Goal: Task Accomplishment & Management: Manage account settings

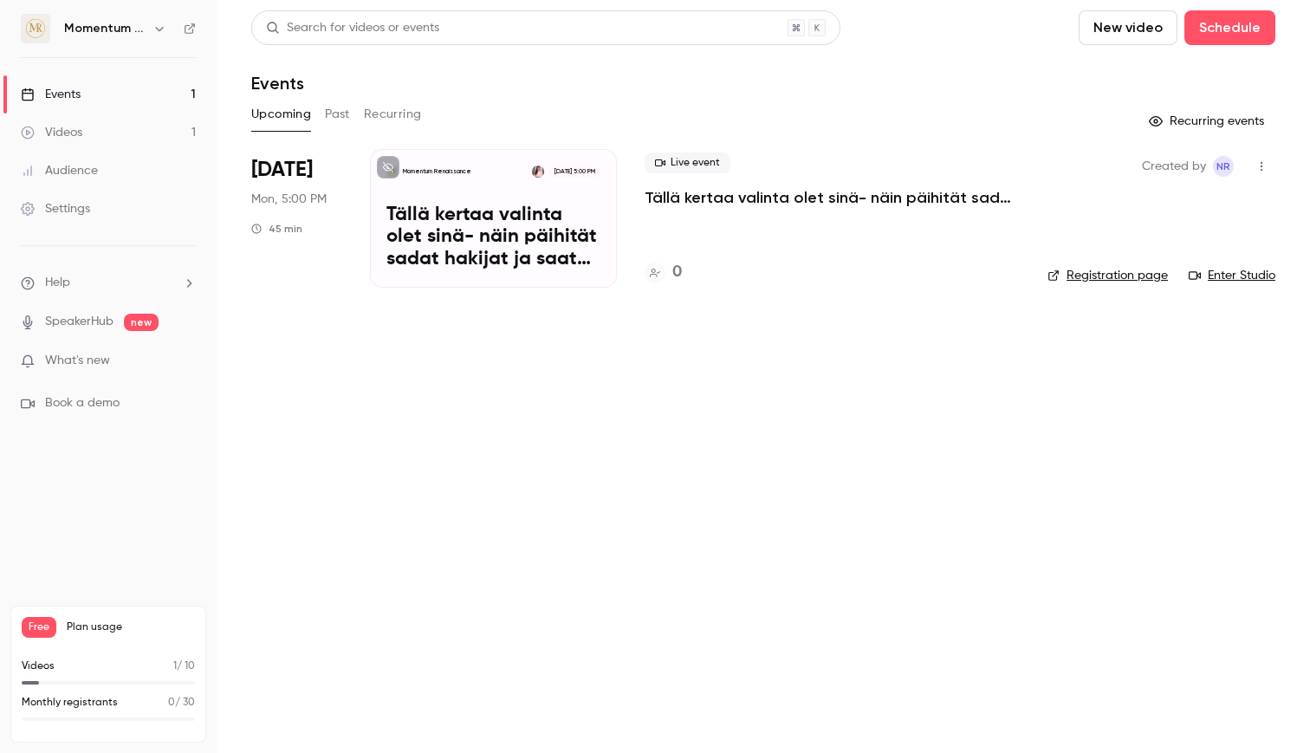
click at [450, 173] on p "Momentum Renaissance" at bounding box center [437, 171] width 68 height 9
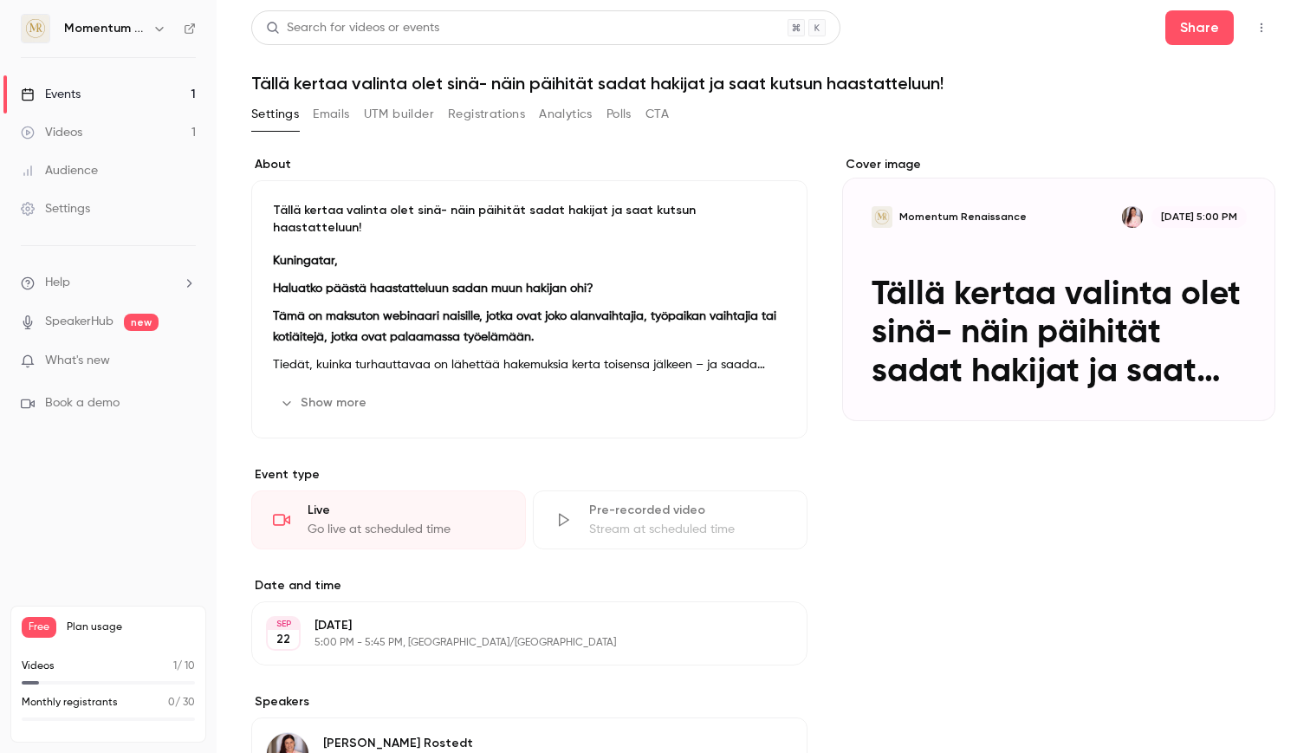
click at [462, 117] on button "Registrations" at bounding box center [486, 114] width 77 height 28
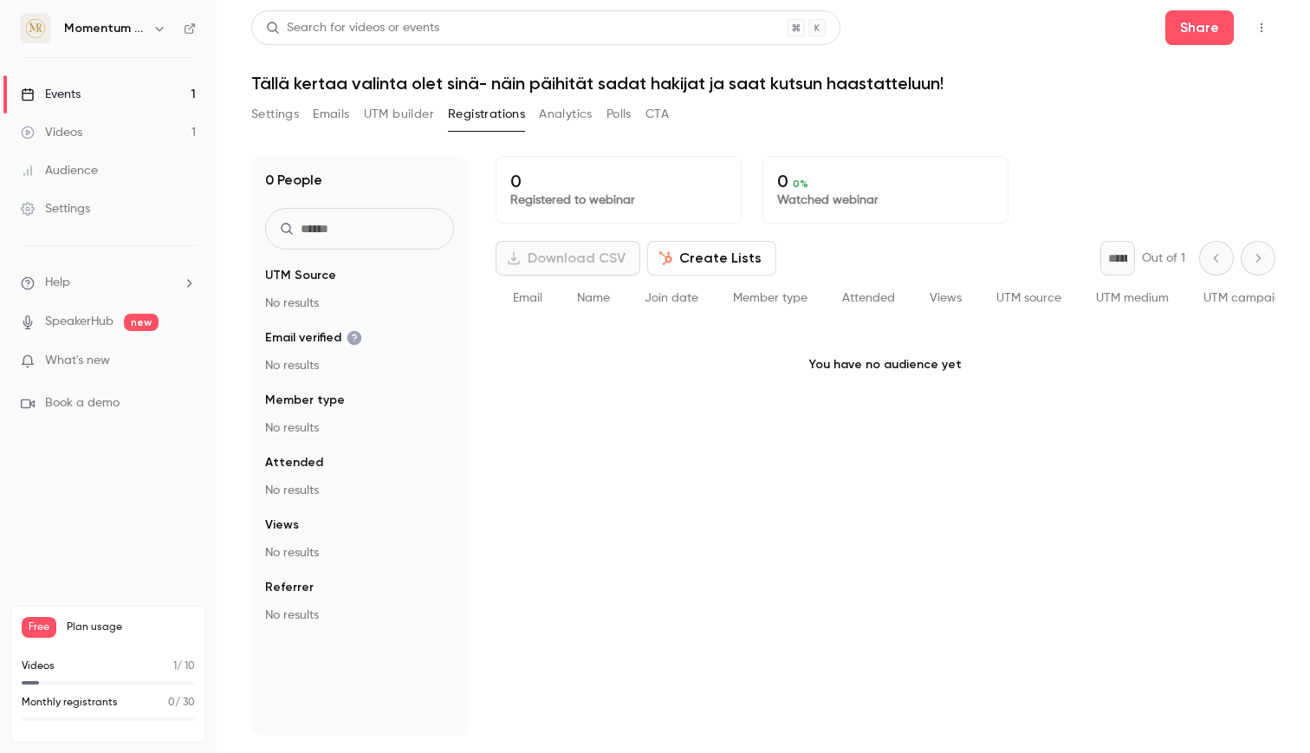
click at [264, 118] on button "Settings" at bounding box center [275, 114] width 48 height 28
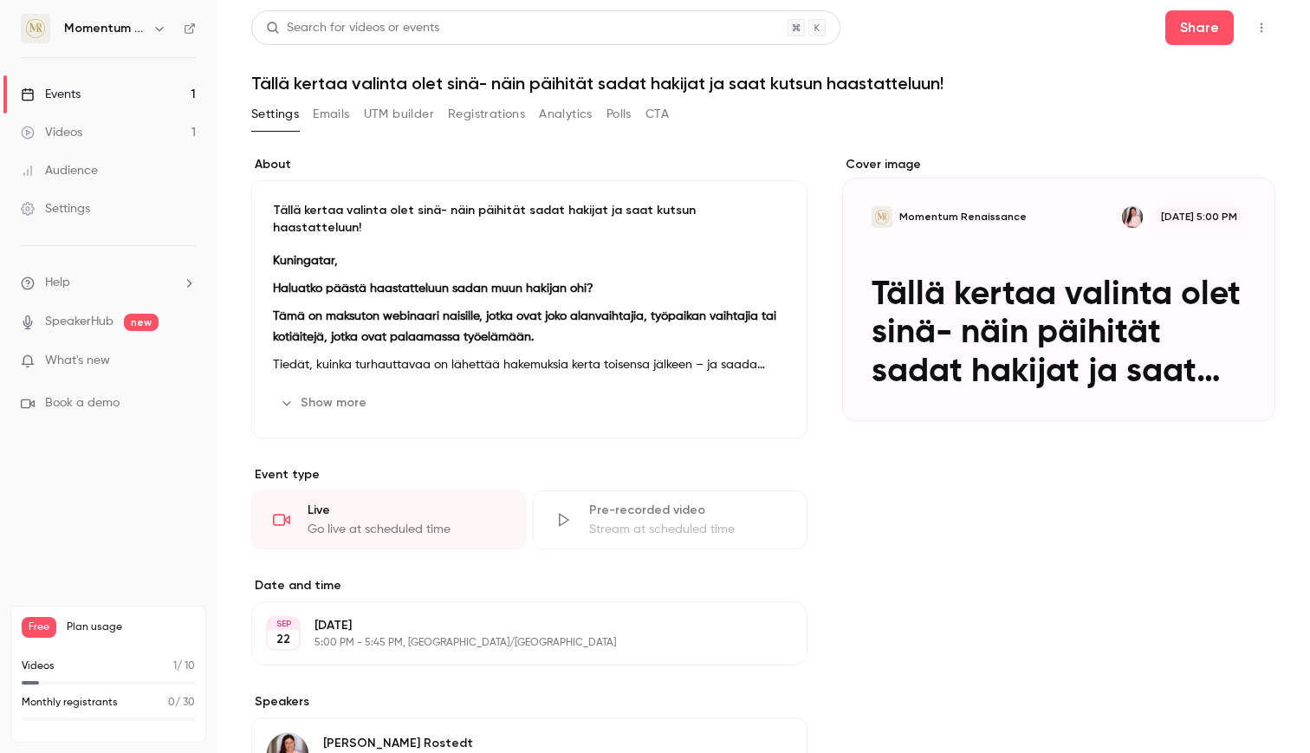
click at [336, 117] on button "Emails" at bounding box center [331, 114] width 36 height 28
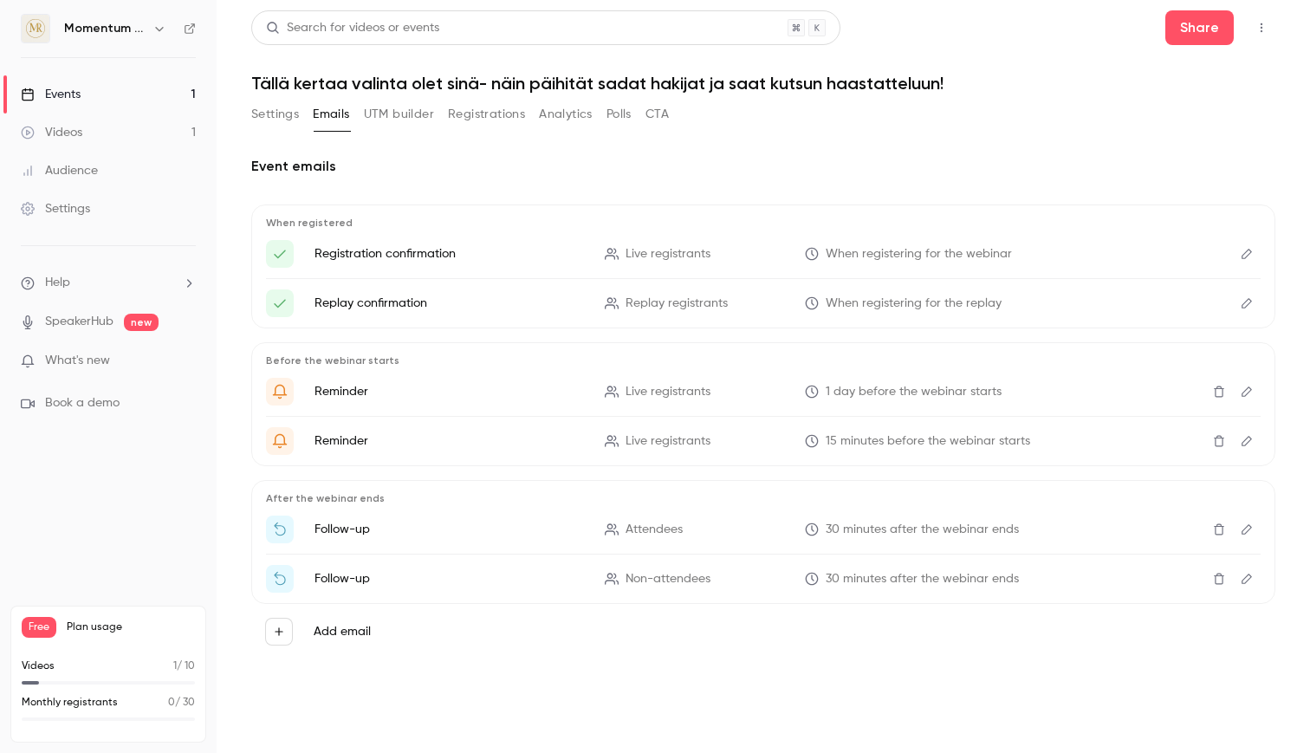
click at [398, 117] on button "UTM builder" at bounding box center [399, 114] width 70 height 28
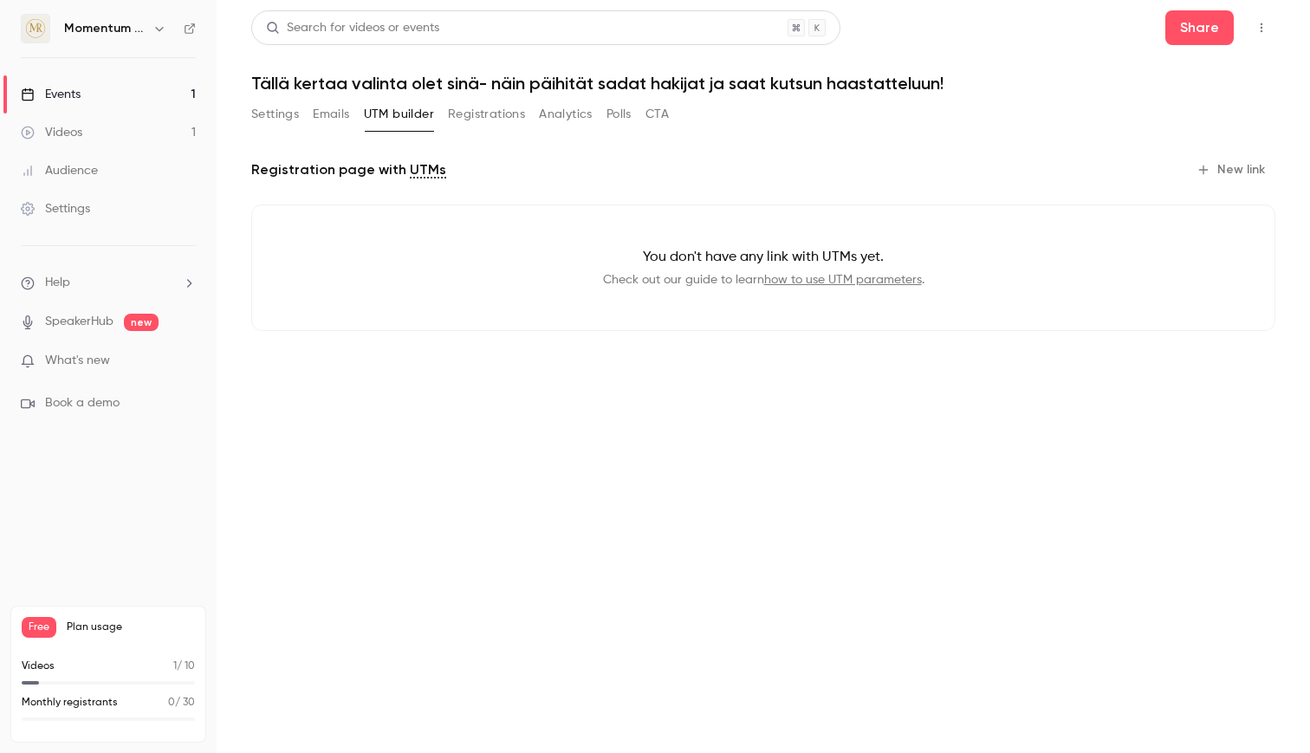
click at [482, 107] on button "Registrations" at bounding box center [486, 114] width 77 height 28
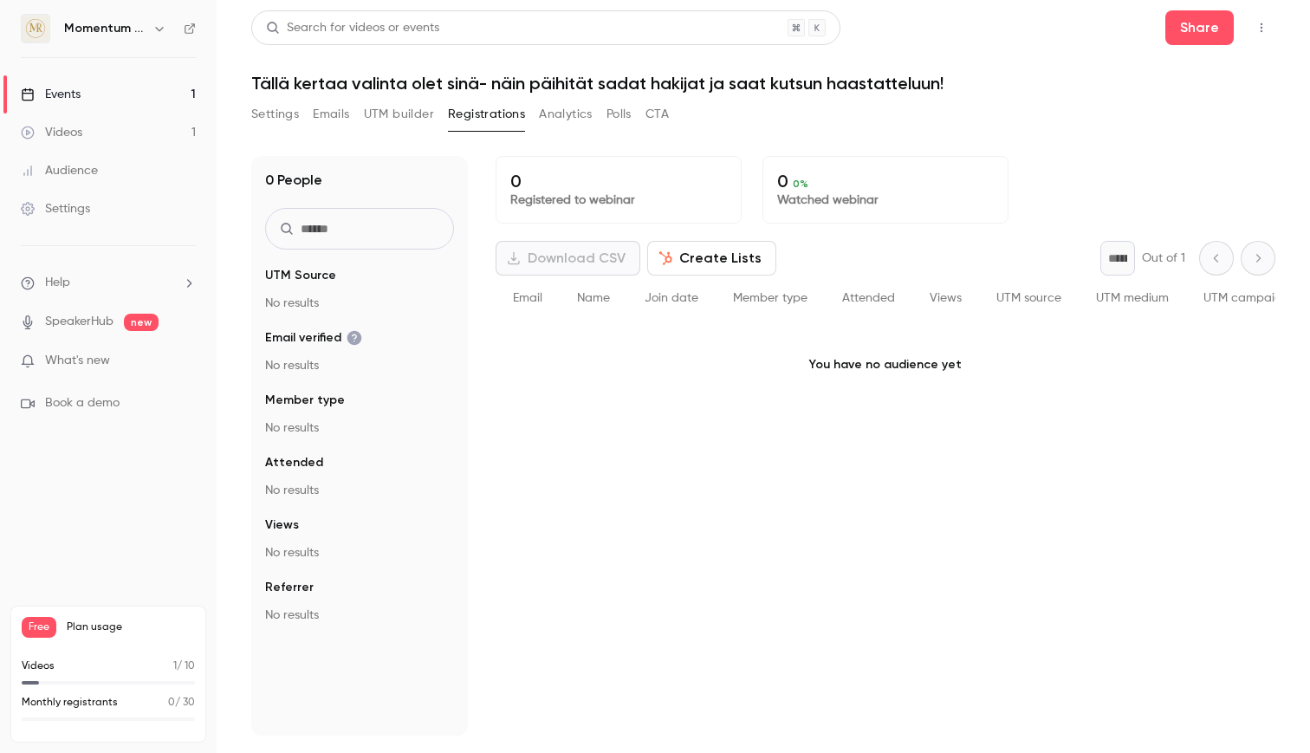
click at [579, 122] on button "Analytics" at bounding box center [566, 114] width 54 height 28
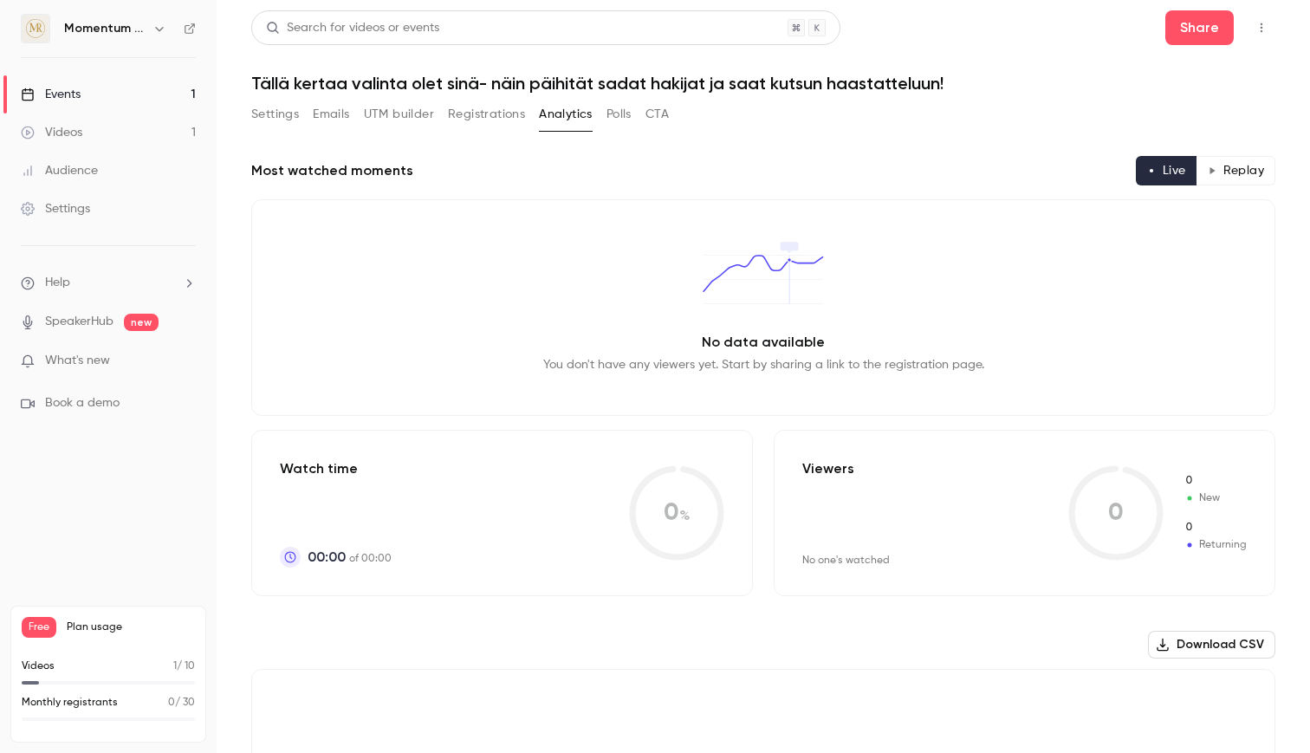
click at [616, 118] on button "Polls" at bounding box center [618, 114] width 25 height 28
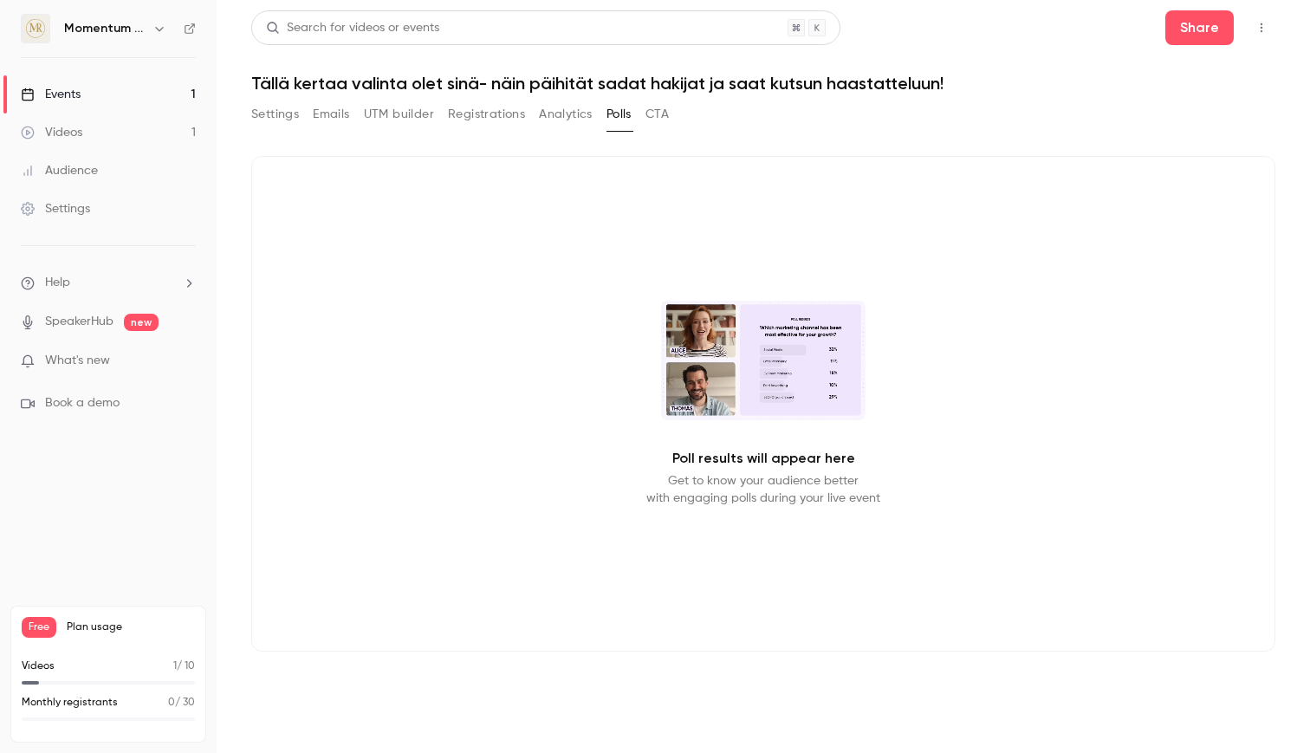
click at [294, 114] on button "Settings" at bounding box center [275, 114] width 48 height 28
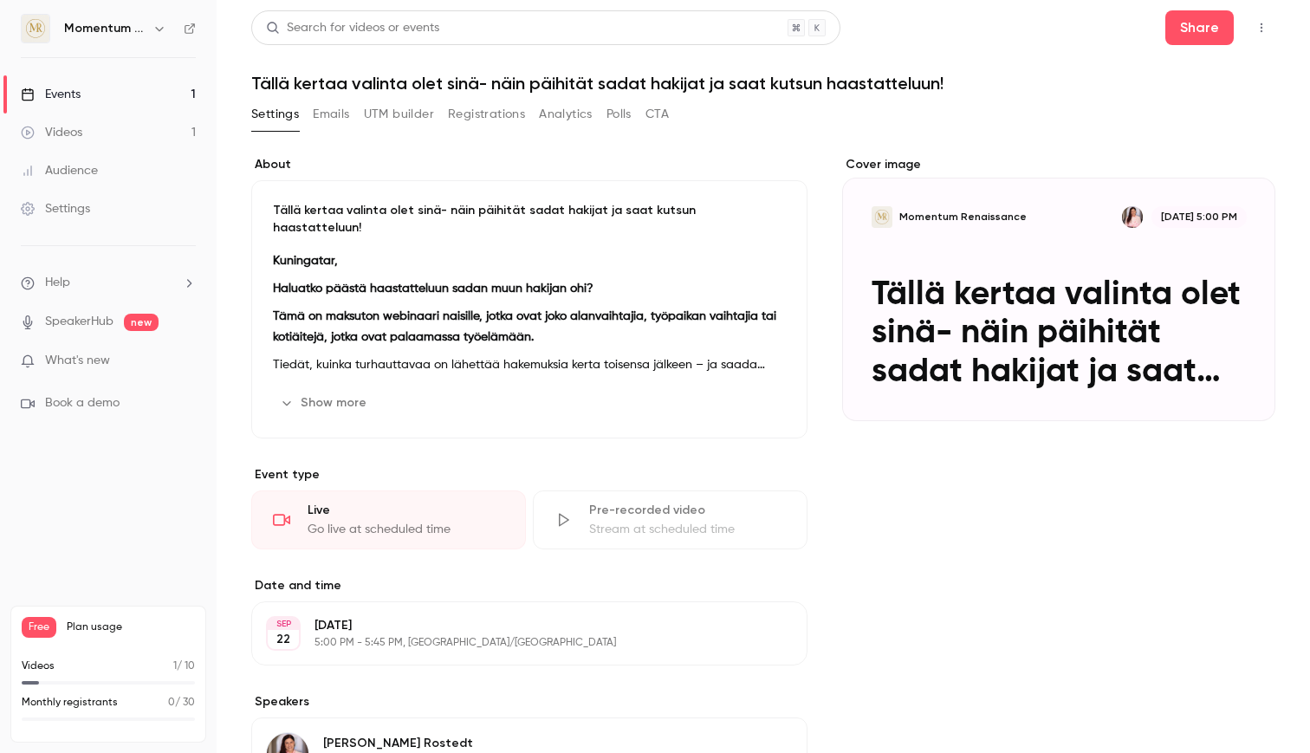
click at [74, 94] on div "Events" at bounding box center [51, 94] width 60 height 17
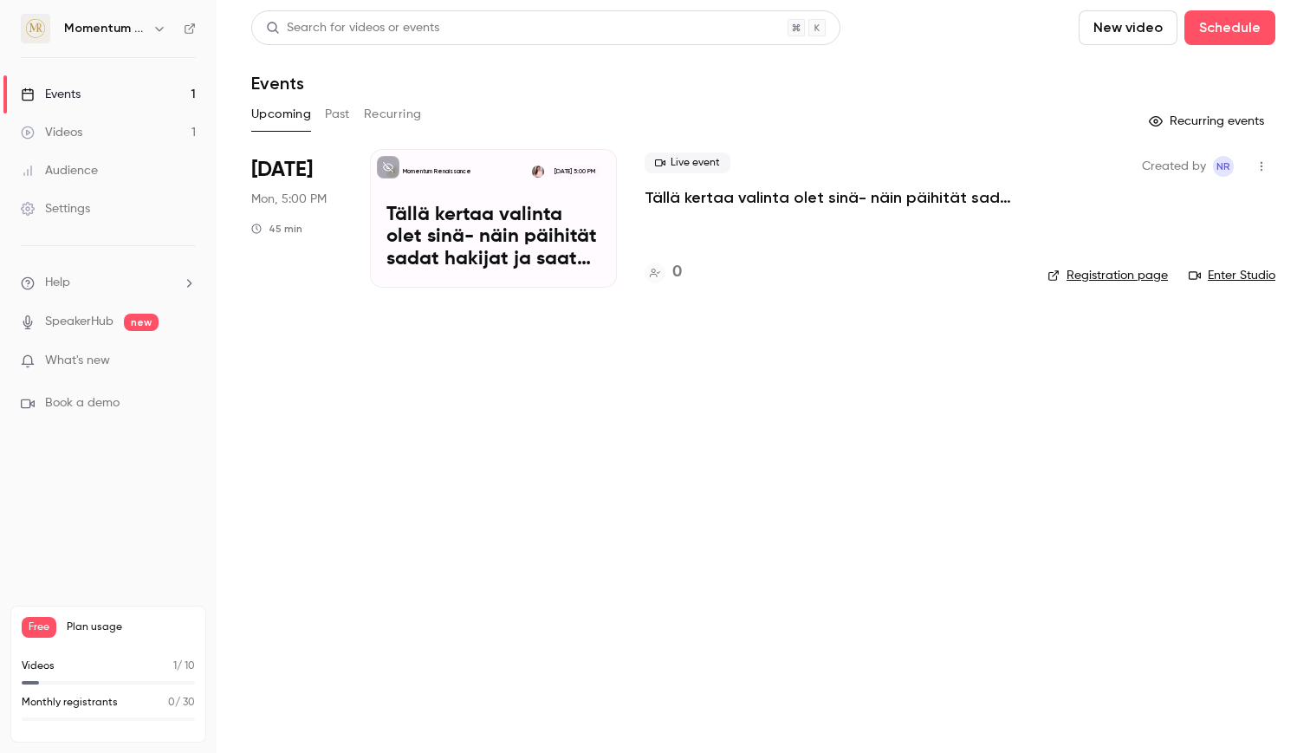
click at [1097, 275] on link "Registration page" at bounding box center [1107, 275] width 120 height 17
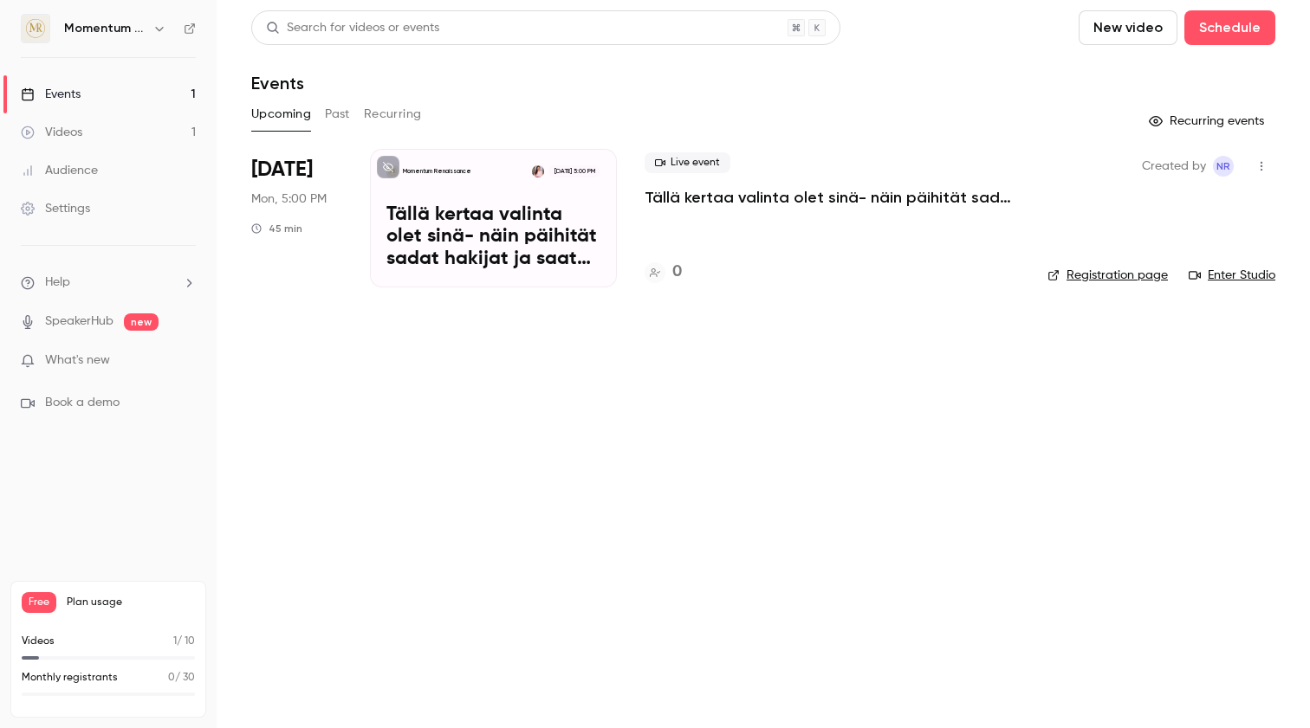
click at [262, 112] on button "Upcoming" at bounding box center [281, 114] width 60 height 28
click at [465, 175] on p "Momentum Renaissance" at bounding box center [437, 171] width 68 height 9
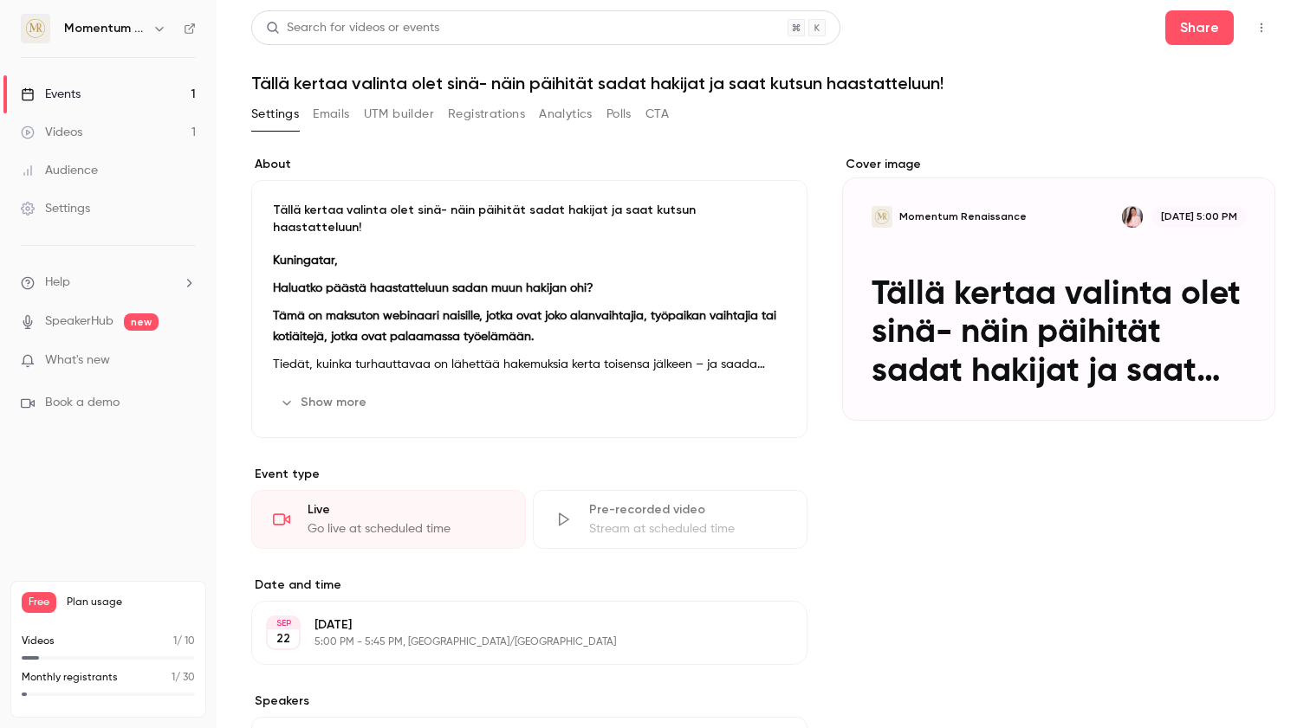
click at [330, 111] on button "Emails" at bounding box center [331, 114] width 36 height 28
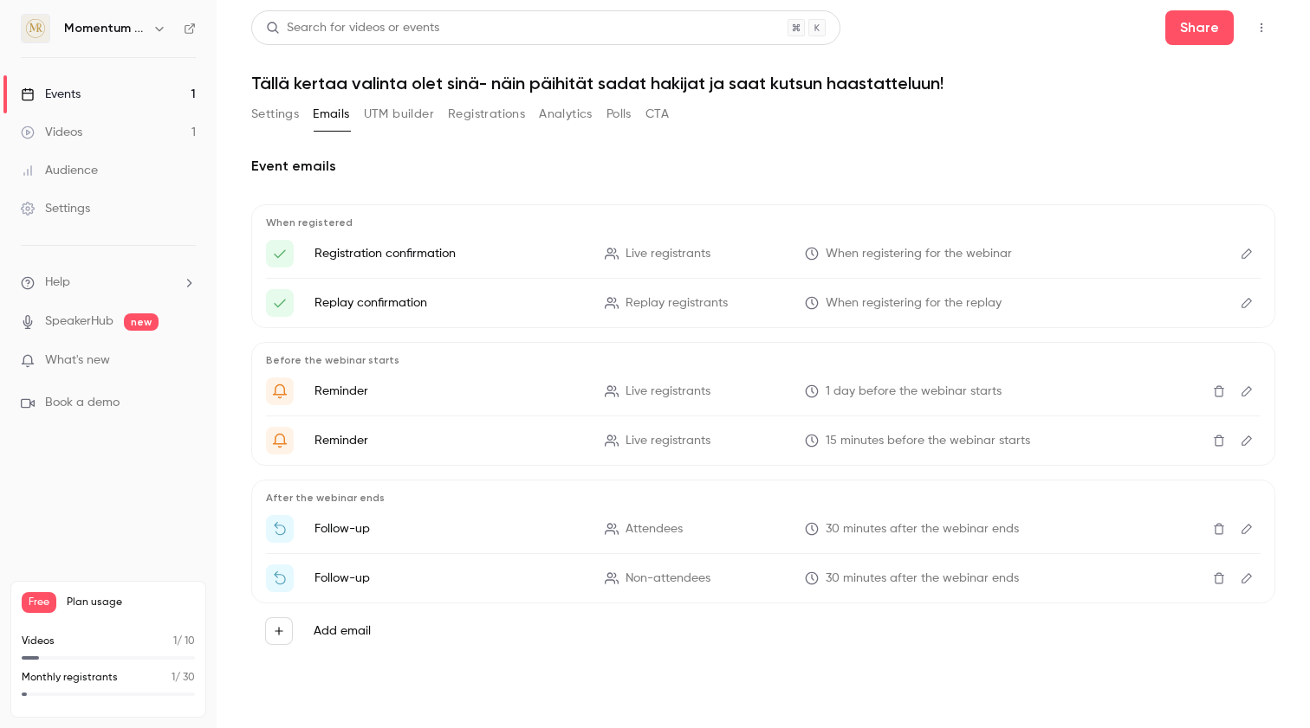
click at [1251, 253] on icon "Edit" at bounding box center [1246, 254] width 14 height 12
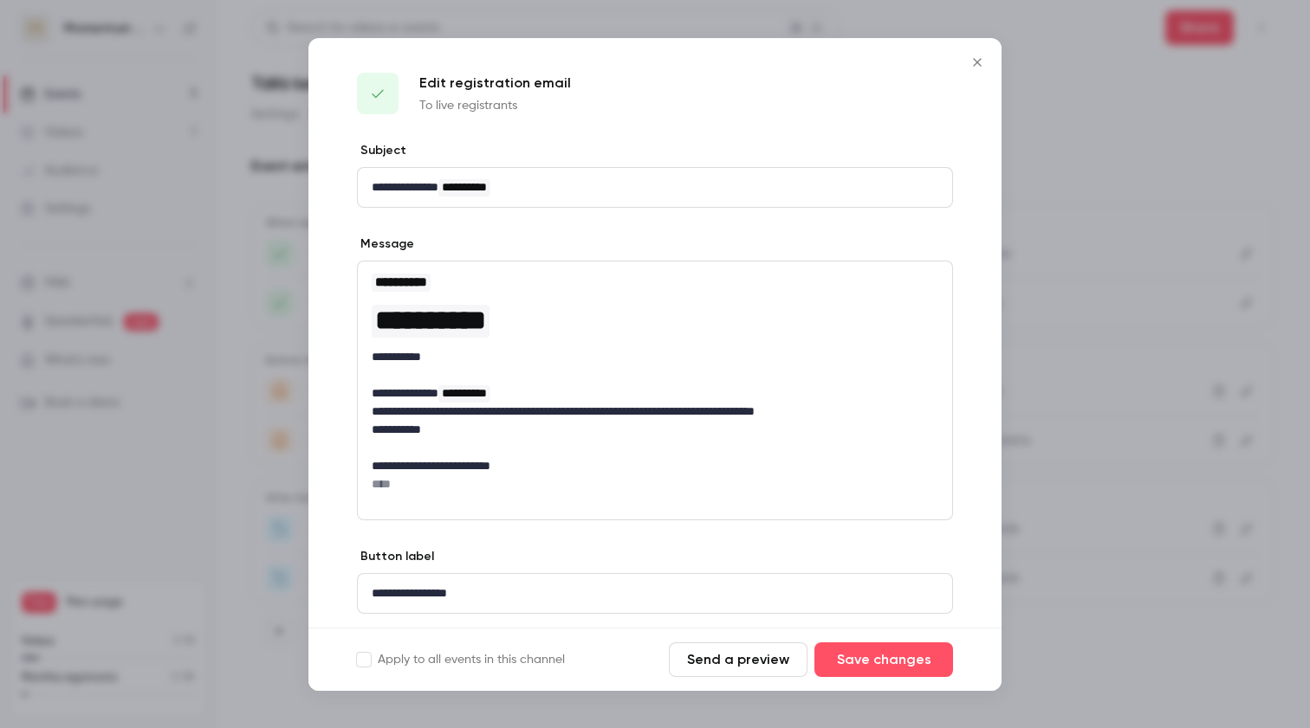
click at [978, 61] on icon "Close" at bounding box center [977, 62] width 8 height 8
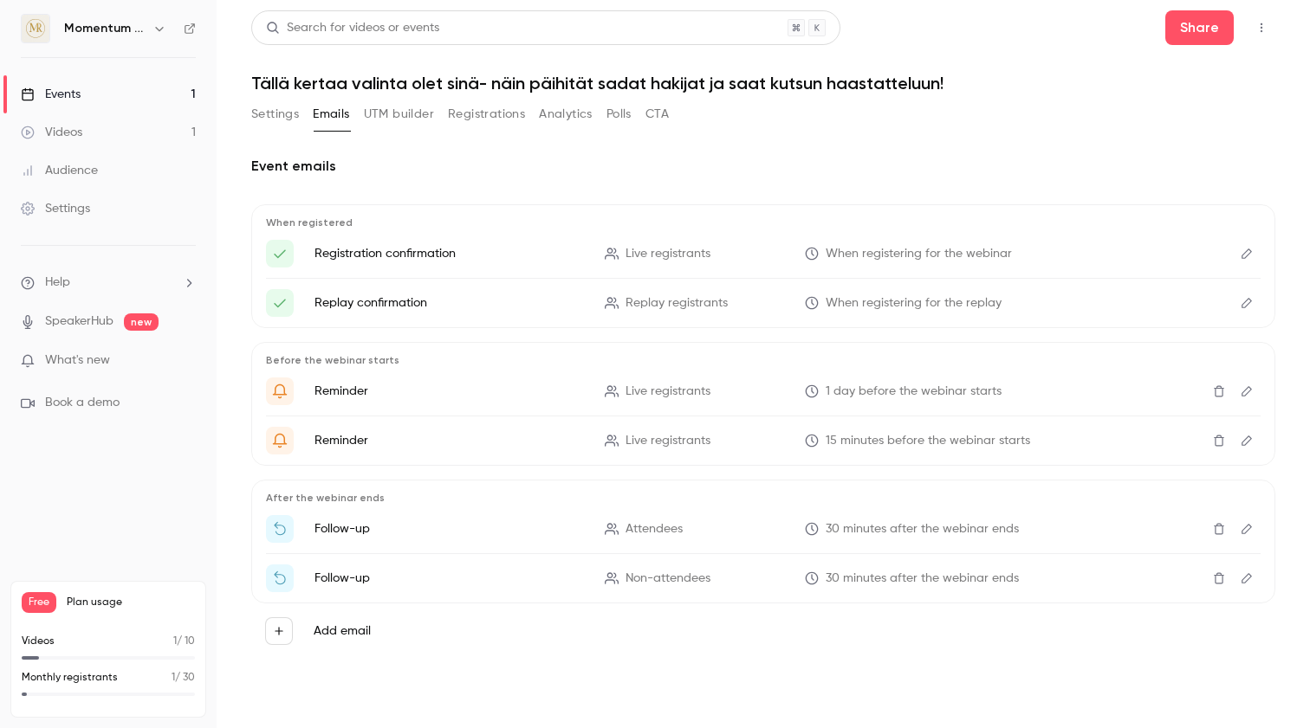
click at [101, 92] on link "Events 1" at bounding box center [108, 94] width 217 height 38
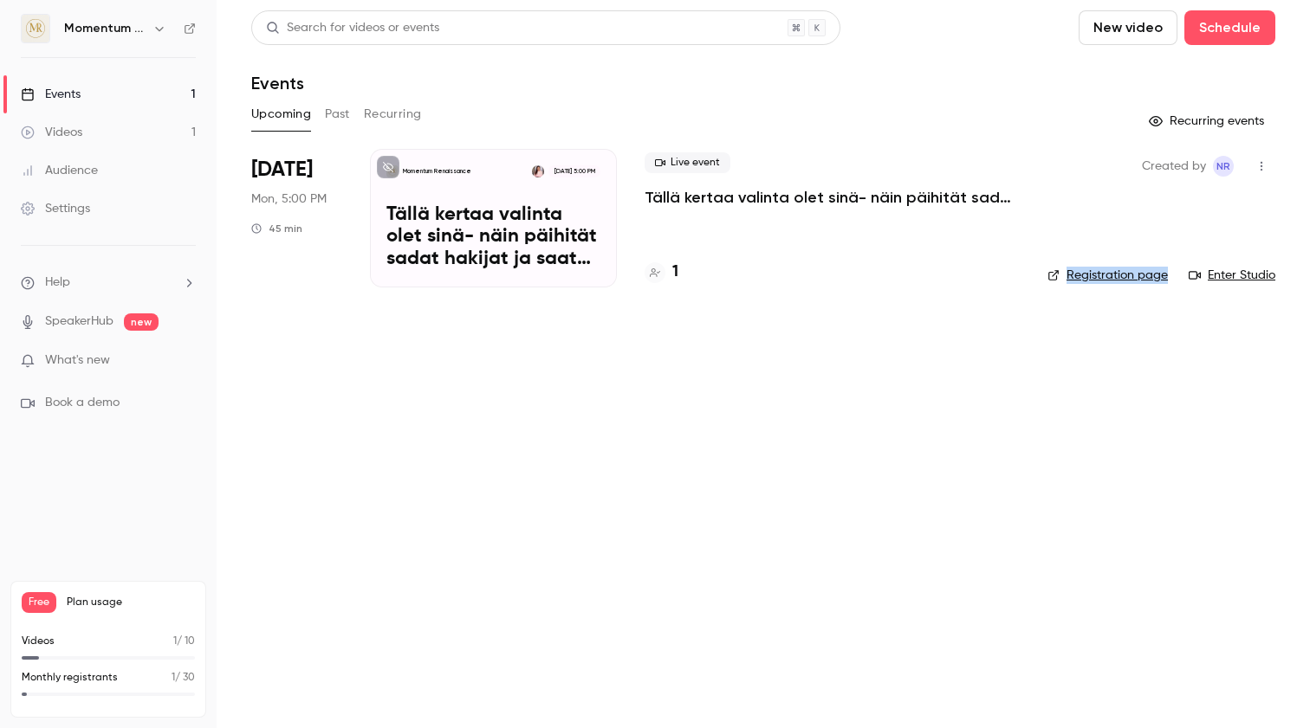
click at [1263, 170] on icon "button" at bounding box center [1261, 166] width 14 height 12
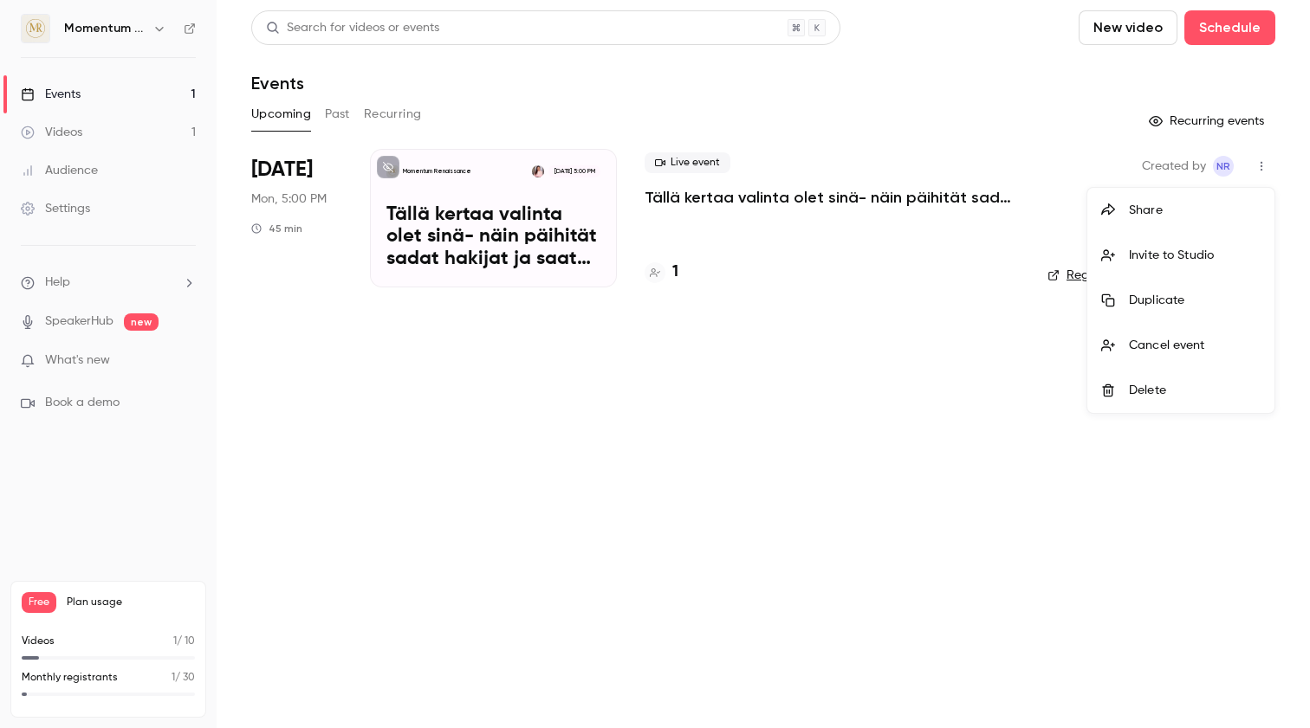
click at [913, 417] on div at bounding box center [655, 364] width 1310 height 728
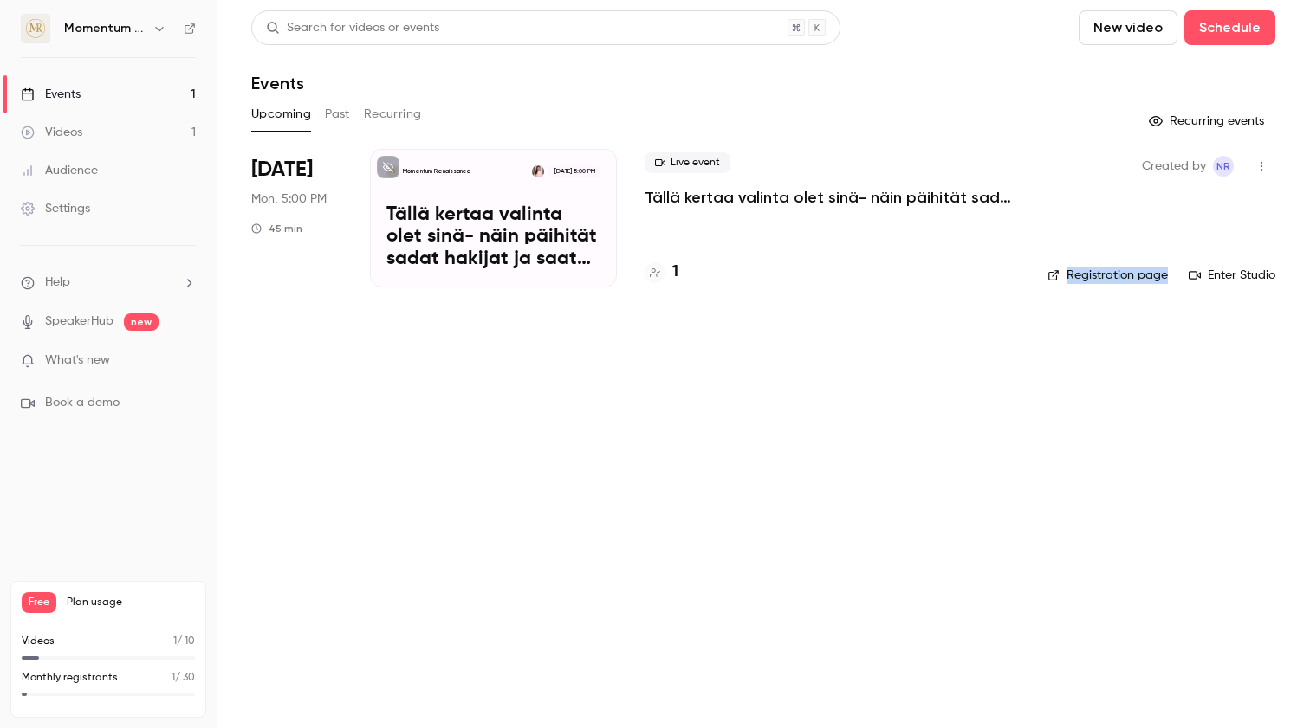
click at [80, 88] on div "Events" at bounding box center [51, 94] width 60 height 17
click at [461, 159] on div "Momentum Renaissance Sep 22, 5:00 PM Tällä kertaa valinta olet sinä- näin päihi…" at bounding box center [493, 218] width 247 height 139
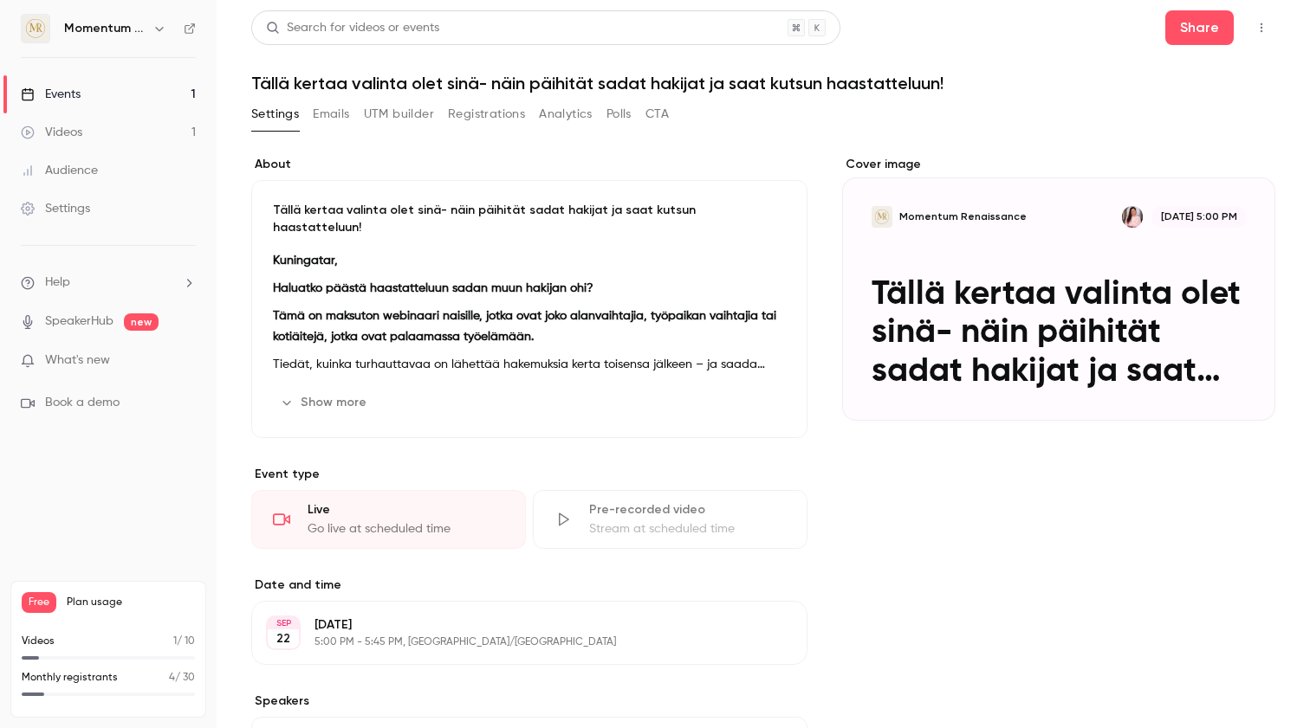
click at [487, 113] on button "Registrations" at bounding box center [486, 114] width 77 height 28
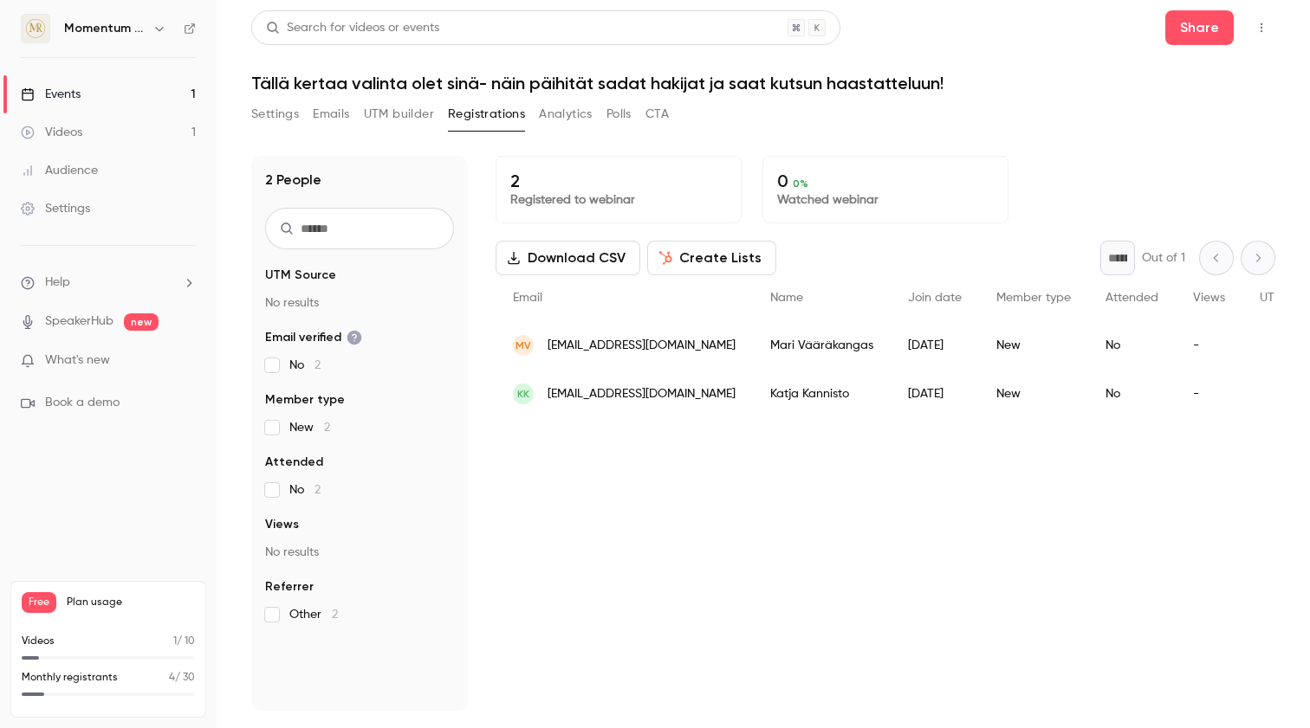
click at [633, 513] on div "2 Registered to webinar 0 0 % Watched webinar Download CSV Create Lists * Out o…" at bounding box center [884, 433] width 779 height 555
click at [773, 591] on div "2 Registered to webinar 0 0 % Watched webinar Download CSV Create Lists * Out o…" at bounding box center [884, 433] width 779 height 555
